Goal: Task Accomplishment & Management: Manage account settings

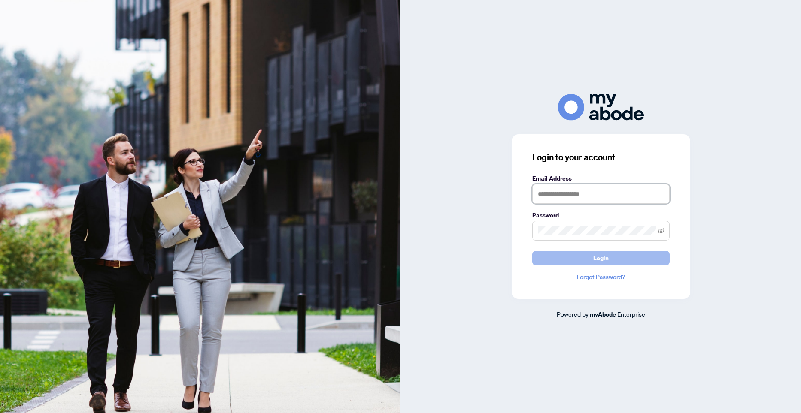
type input "**********"
click at [602, 262] on span "Login" at bounding box center [600, 258] width 15 height 14
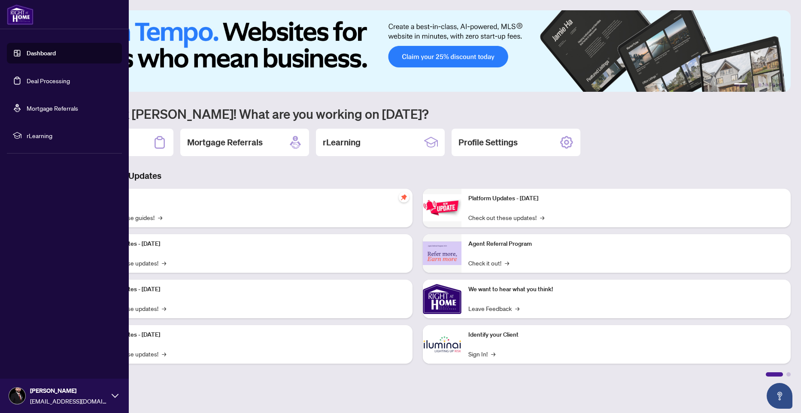
click at [45, 77] on link "Deal Processing" at bounding box center [48, 81] width 43 height 8
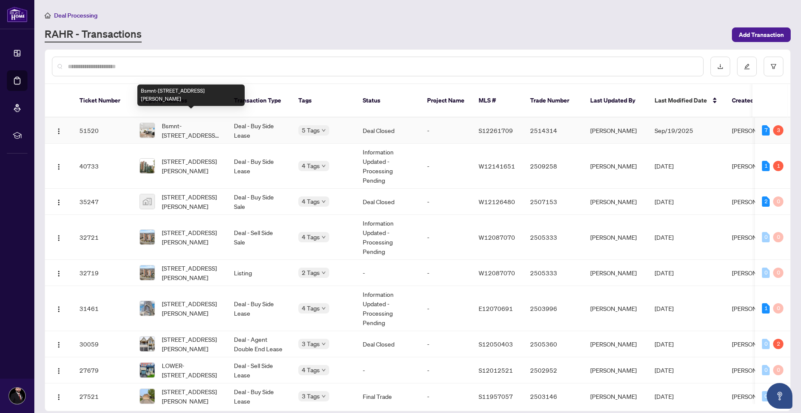
click at [193, 126] on span "Bsmnt-[STREET_ADDRESS][PERSON_NAME]" at bounding box center [191, 130] width 58 height 19
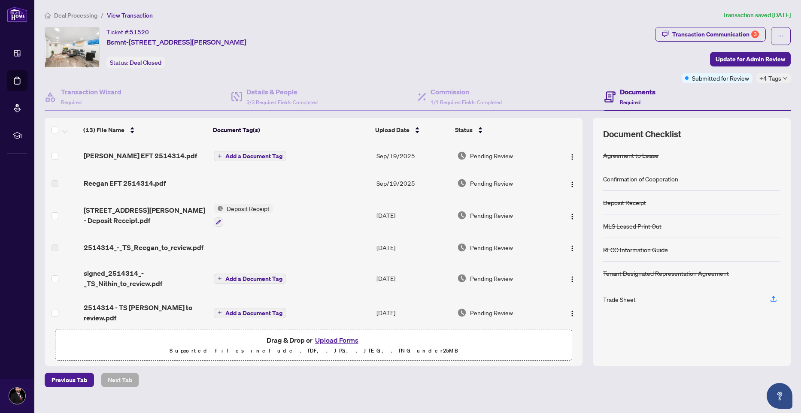
click at [499, 57] on div "Ticket #: 51520 Bsmnt-76 Larkin Dr, Barrie, Ontario L4M 7B4, Canada Status: Dea…" at bounding box center [348, 47] width 607 height 41
click at [116, 153] on span "[PERSON_NAME] EFT 2514314.pdf" at bounding box center [140, 156] width 113 height 10
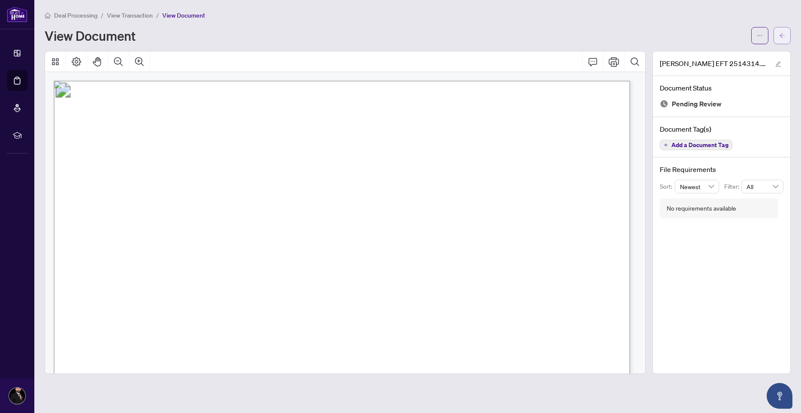
click at [782, 37] on icon "arrow-left" at bounding box center [782, 36] width 6 height 6
